Goal: Use online tool/utility: Utilize a website feature to perform a specific function

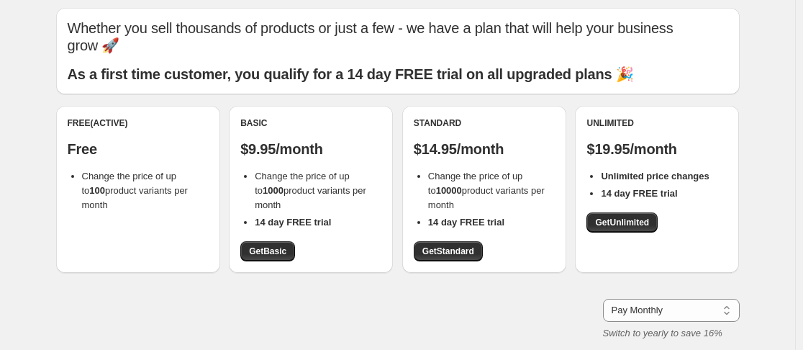
scroll to position [72, 0]
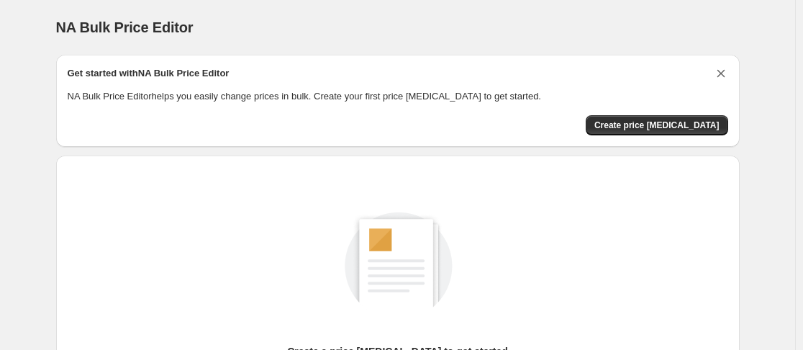
click at [728, 74] on icon "Dismiss card" at bounding box center [721, 73] width 14 height 14
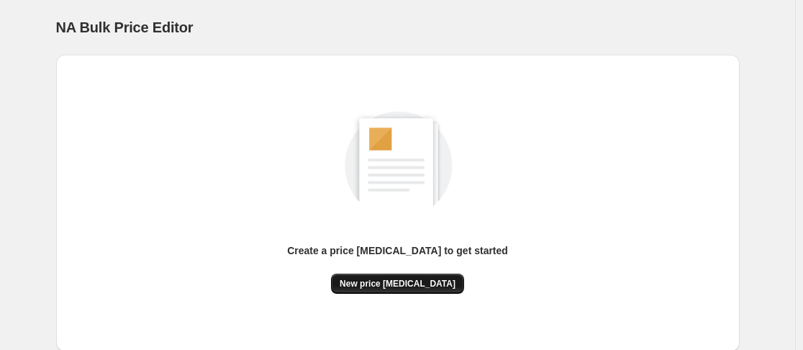
click at [406, 281] on span "New price [MEDICAL_DATA]" at bounding box center [398, 284] width 116 height 12
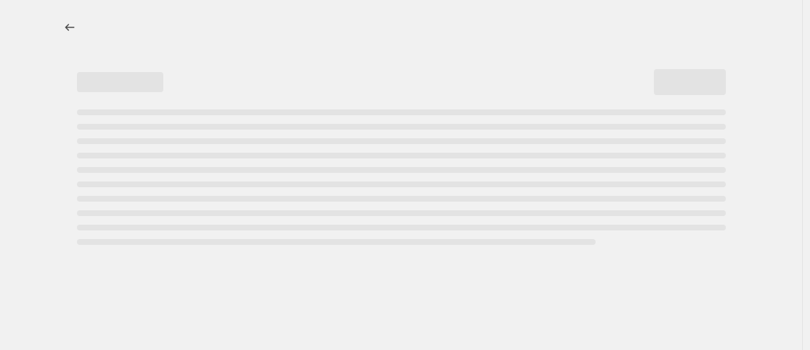
select select "percentage"
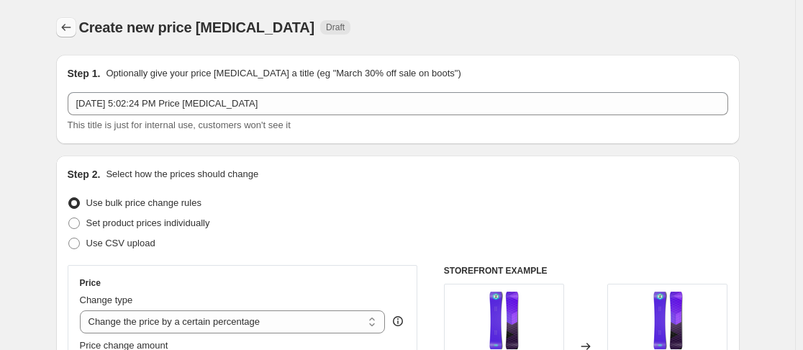
click at [65, 33] on icon "Price change jobs" at bounding box center [66, 27] width 14 height 14
